Goal: Transaction & Acquisition: Purchase product/service

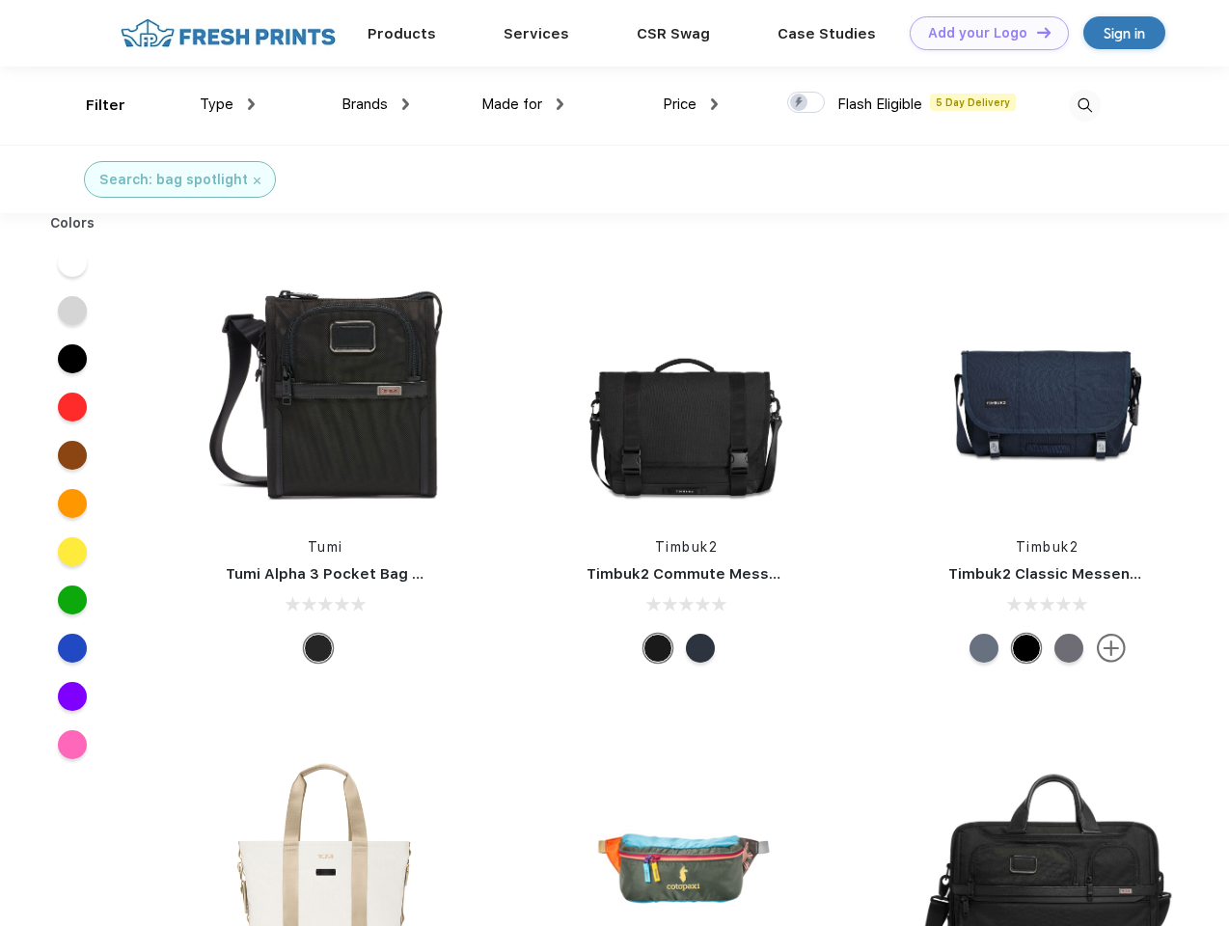
scroll to position [1, 0]
click at [982, 33] on link "Add your Logo Design Tool" at bounding box center [989, 33] width 159 height 34
click at [0, 0] on div "Design Tool" at bounding box center [0, 0] width 0 height 0
click at [1035, 32] on link "Add your Logo Design Tool" at bounding box center [989, 33] width 159 height 34
click at [93, 105] on div "Filter" at bounding box center [106, 106] width 40 height 22
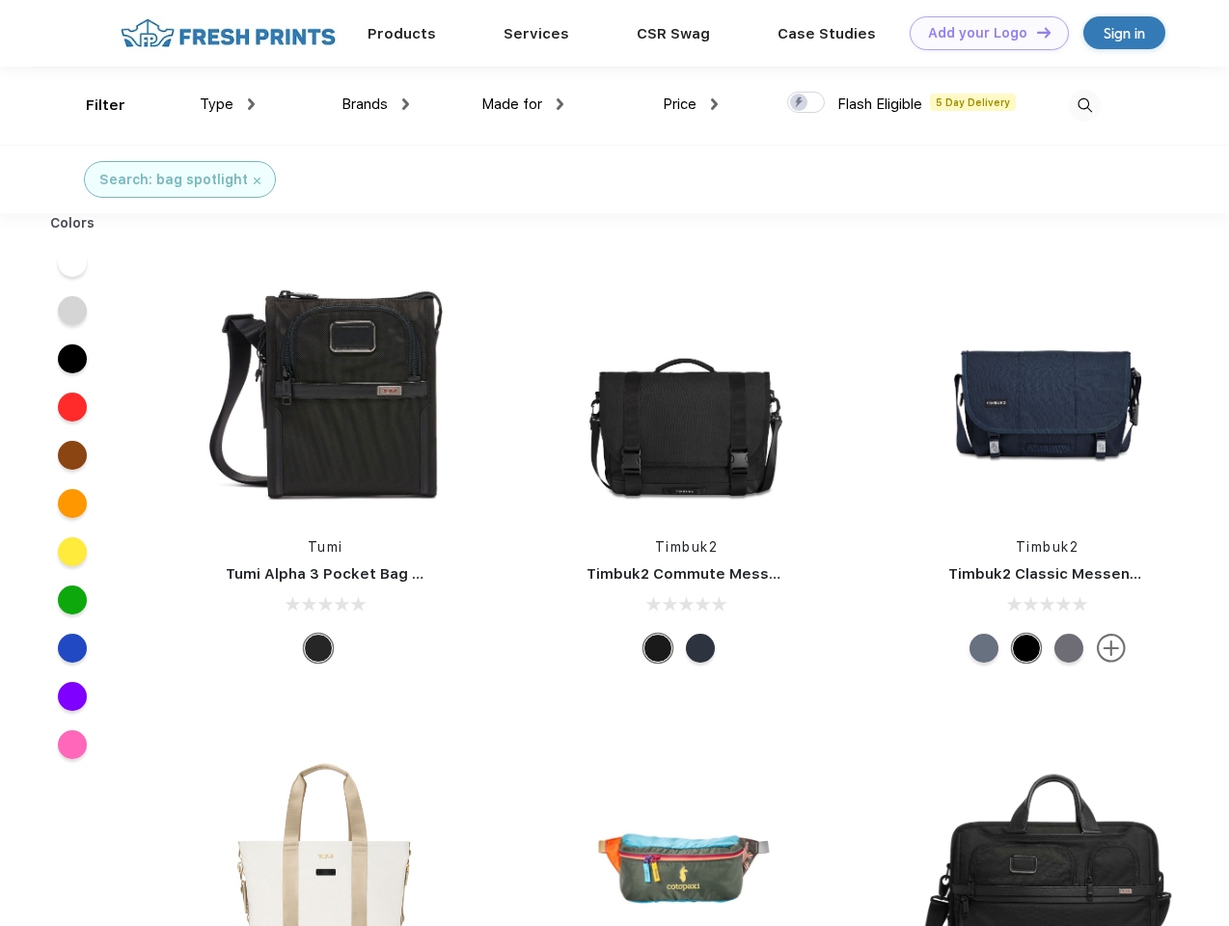
click at [228, 104] on span "Type" at bounding box center [217, 103] width 34 height 17
click at [375, 104] on span "Brands" at bounding box center [364, 103] width 46 height 17
click at [523, 104] on span "Made for" at bounding box center [511, 103] width 61 height 17
click at [691, 104] on span "Price" at bounding box center [680, 103] width 34 height 17
click at [806, 103] on div at bounding box center [806, 102] width 38 height 21
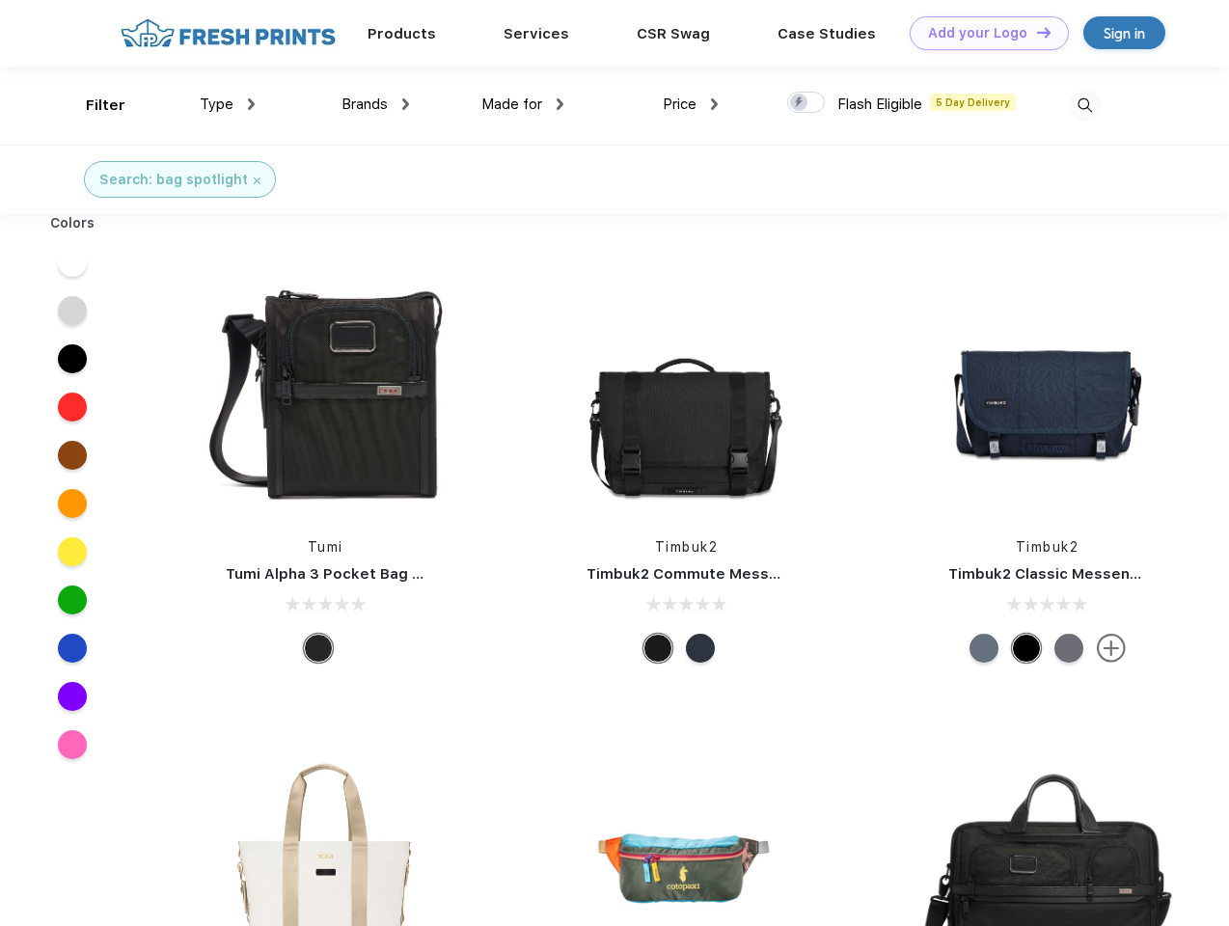
click at [800, 103] on input "checkbox" at bounding box center [793, 97] width 13 height 13
click at [1084, 105] on img at bounding box center [1085, 106] width 32 height 32
